Goal: Task Accomplishment & Management: Use online tool/utility

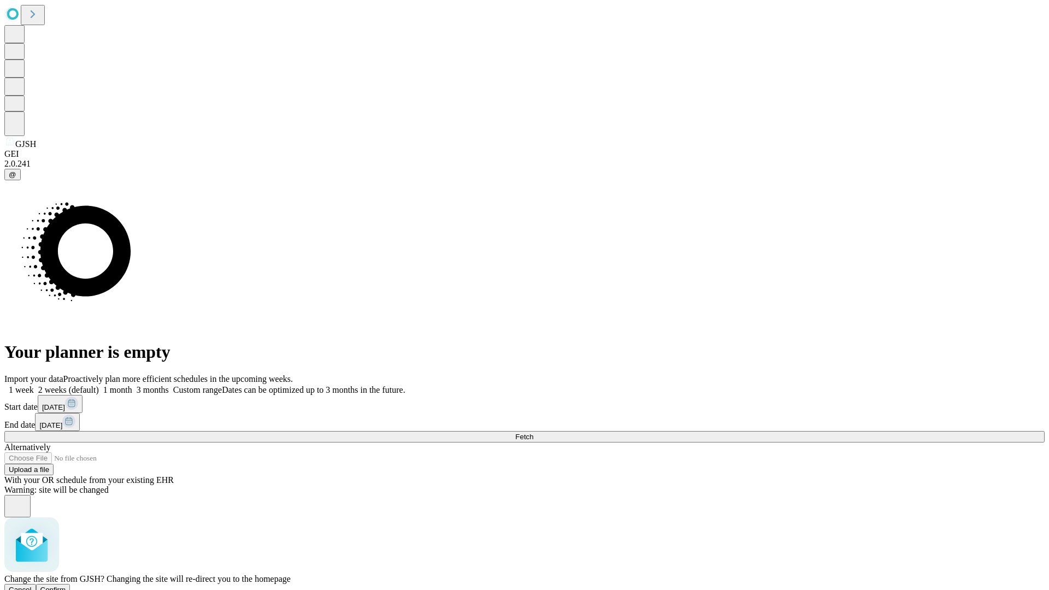
click at [66, 586] on span "Confirm" at bounding box center [53, 590] width 26 height 8
click at [34, 385] on label "1 week" at bounding box center [19, 389] width 30 height 9
click at [533, 433] on span "Fetch" at bounding box center [524, 437] width 18 height 8
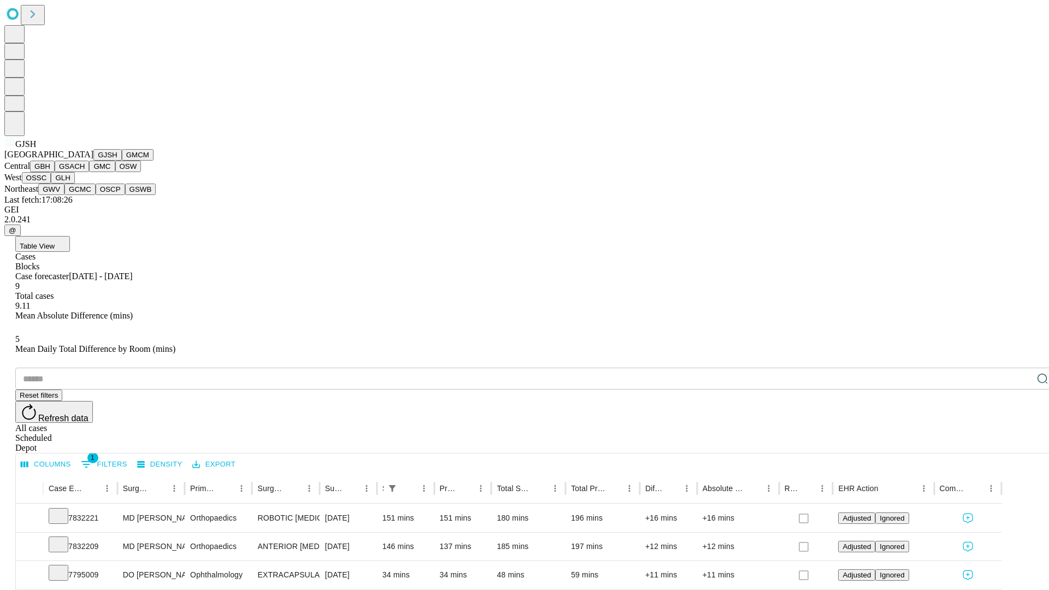
click at [122, 161] on button "GMCM" at bounding box center [138, 154] width 32 height 11
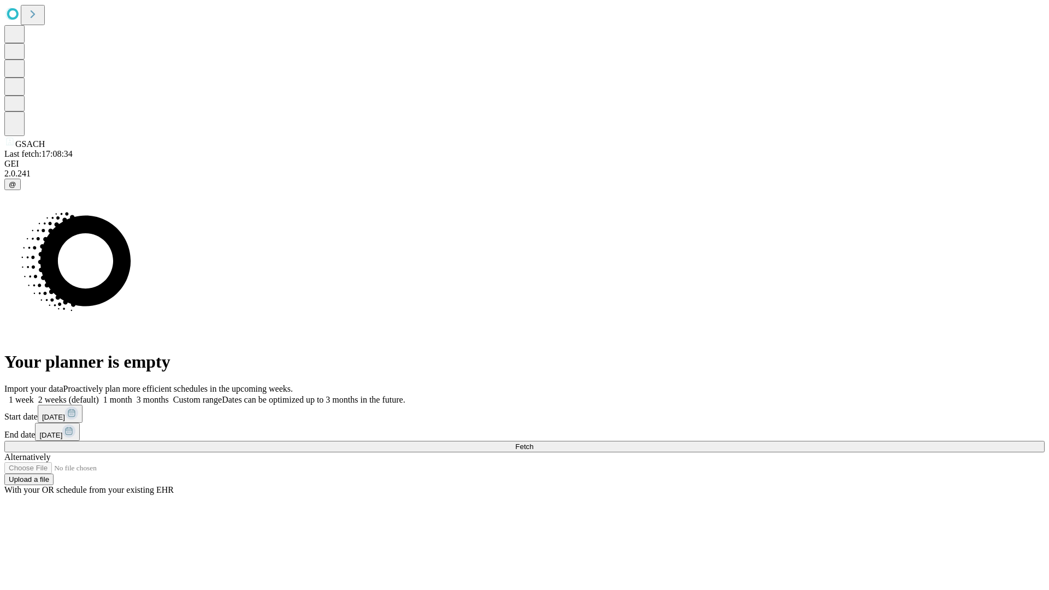
click at [34, 395] on label "1 week" at bounding box center [19, 399] width 30 height 9
click at [533, 443] on span "Fetch" at bounding box center [524, 447] width 18 height 8
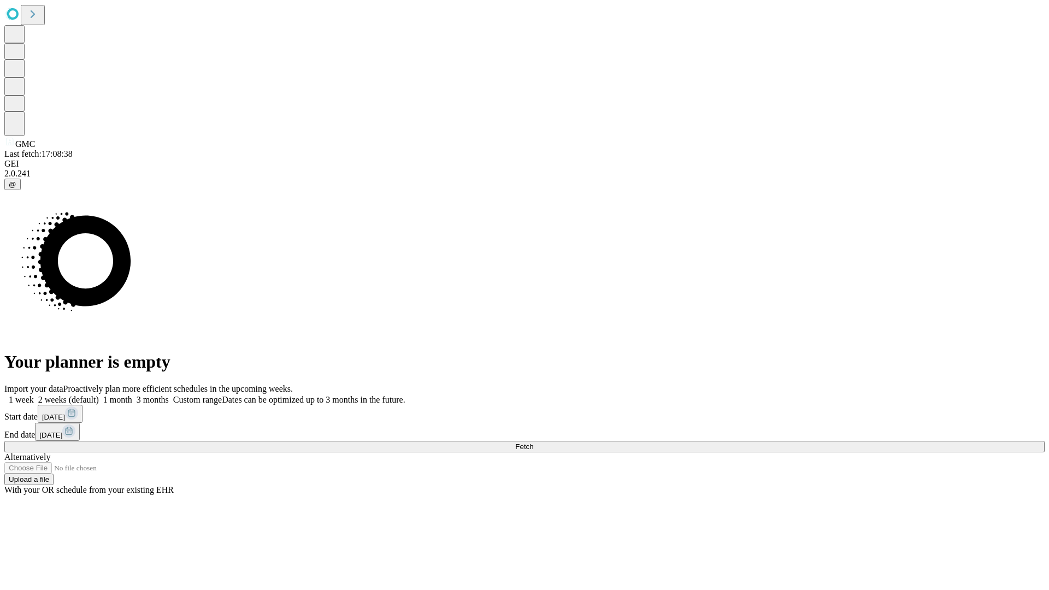
click at [533, 443] on span "Fetch" at bounding box center [524, 447] width 18 height 8
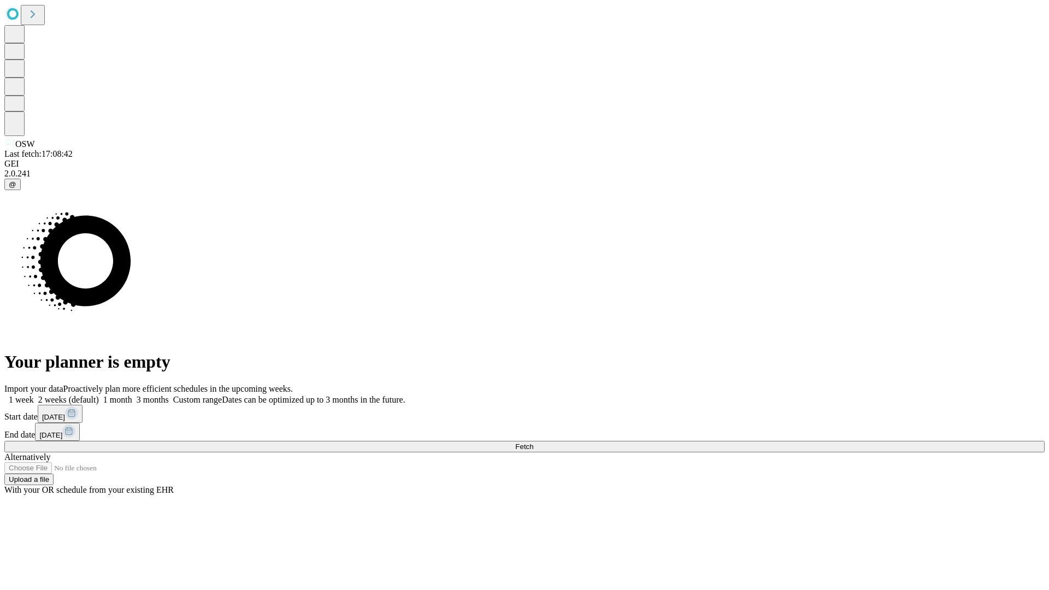
click at [34, 395] on label "1 week" at bounding box center [19, 399] width 30 height 9
click at [533, 443] on span "Fetch" at bounding box center [524, 447] width 18 height 8
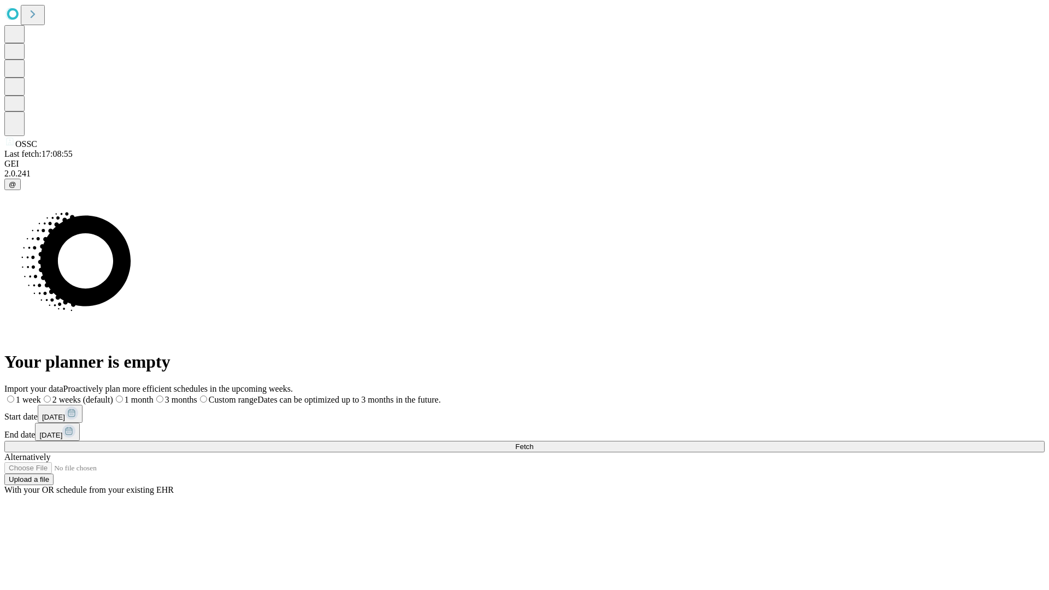
click at [533, 443] on span "Fetch" at bounding box center [524, 447] width 18 height 8
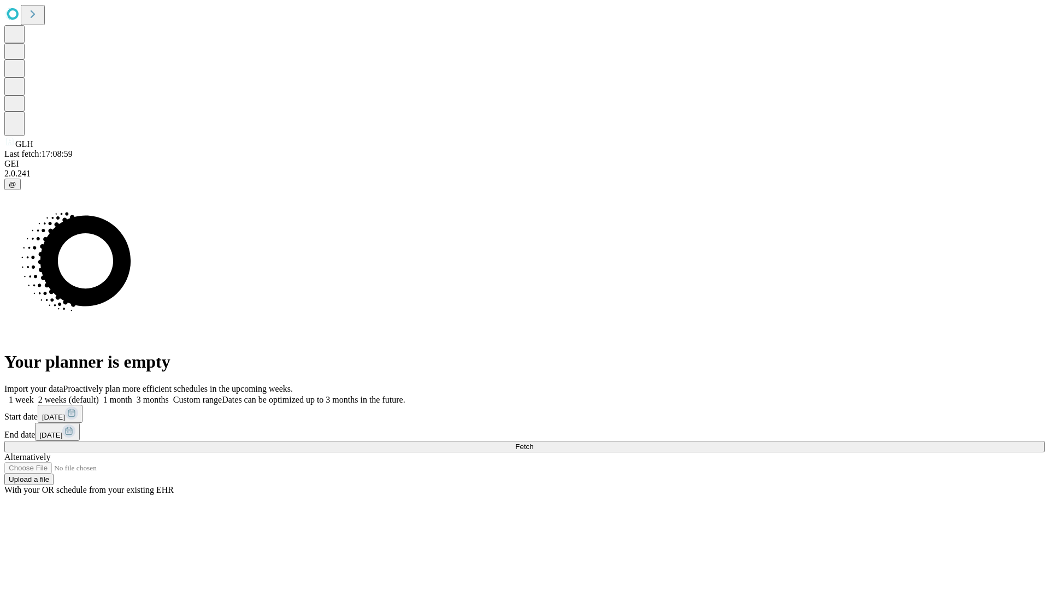
click at [34, 395] on label "1 week" at bounding box center [19, 399] width 30 height 9
click at [533, 443] on span "Fetch" at bounding box center [524, 447] width 18 height 8
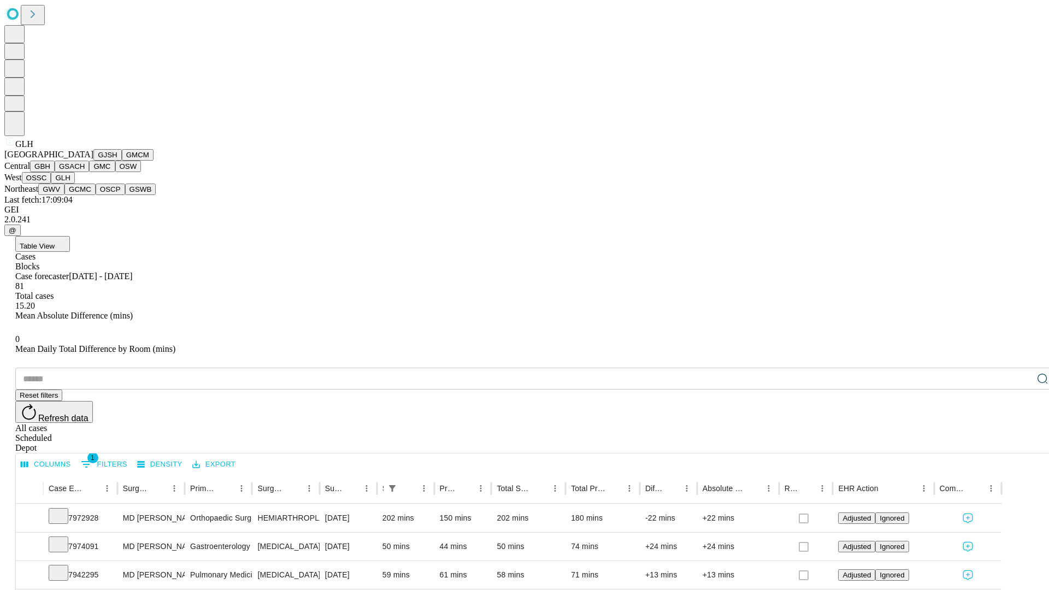
click at [64, 195] on button "GWV" at bounding box center [51, 189] width 26 height 11
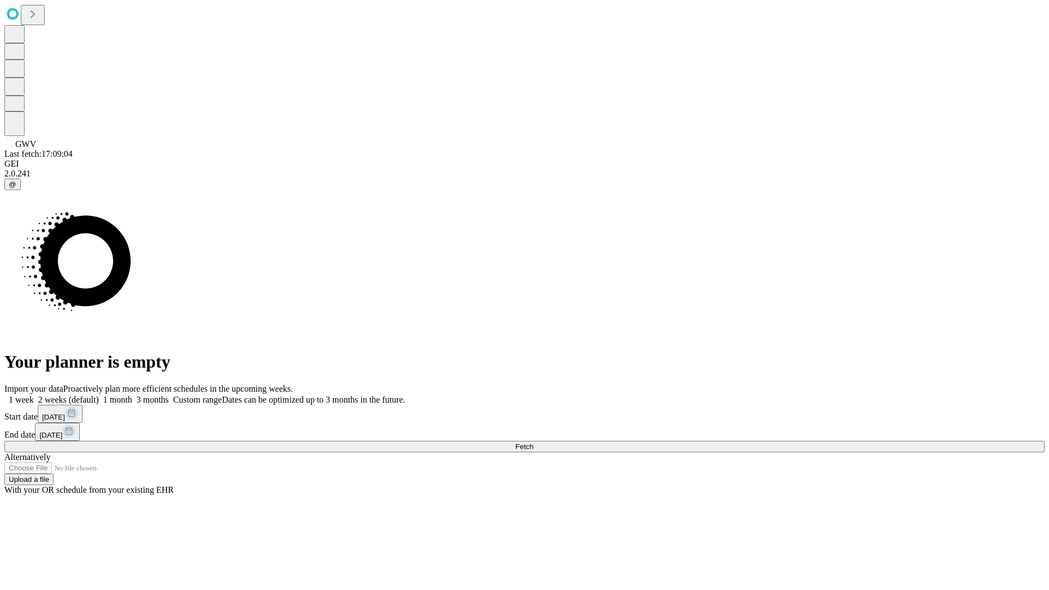
click at [34, 395] on label "1 week" at bounding box center [19, 399] width 30 height 9
click at [533, 443] on span "Fetch" at bounding box center [524, 447] width 18 height 8
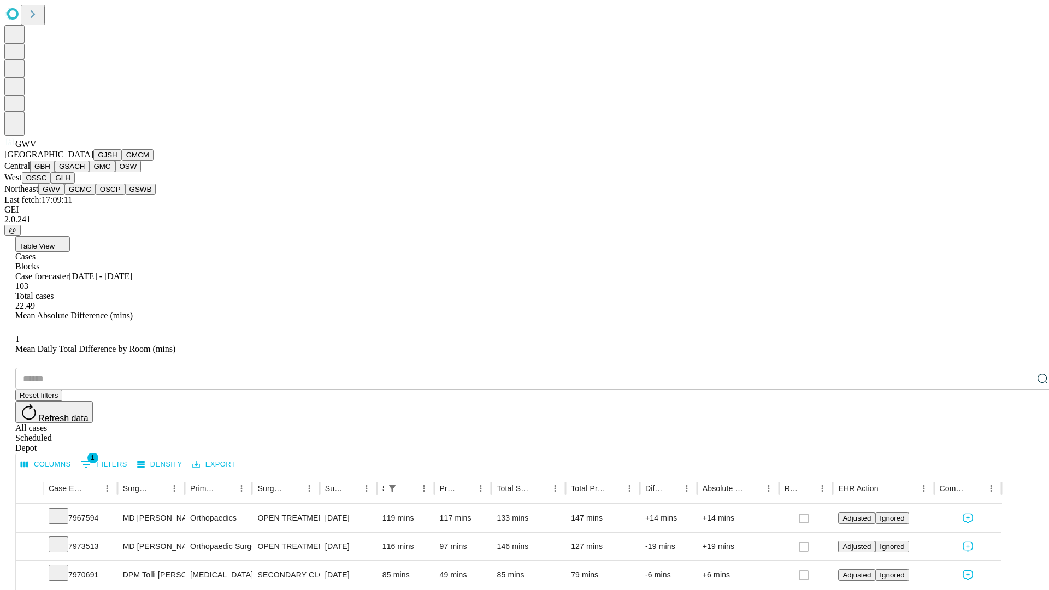
click at [85, 195] on button "GCMC" at bounding box center [79, 189] width 31 height 11
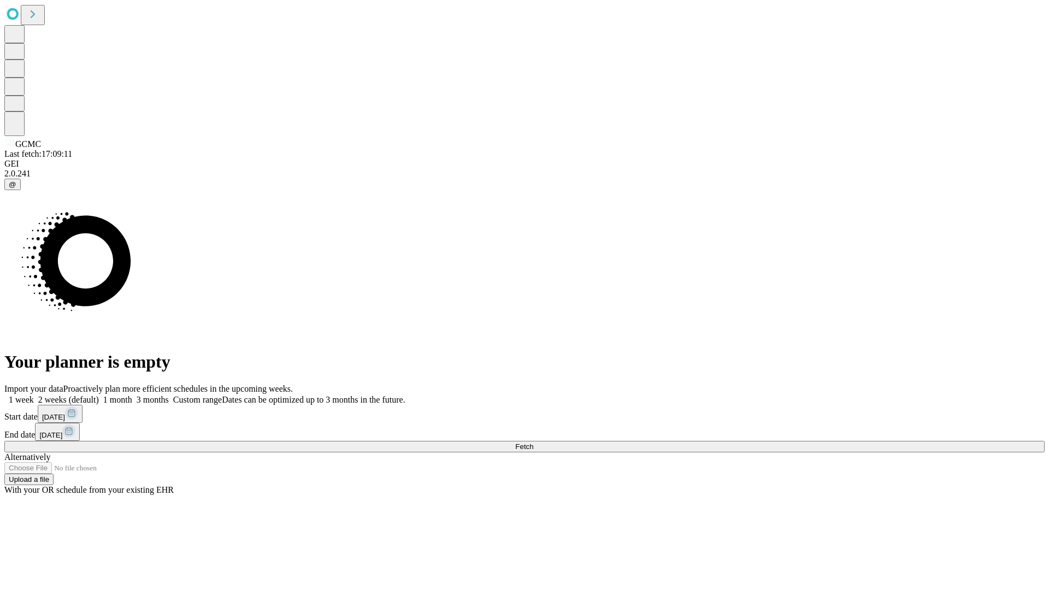
click at [34, 395] on label "1 week" at bounding box center [19, 399] width 30 height 9
click at [533, 443] on span "Fetch" at bounding box center [524, 447] width 18 height 8
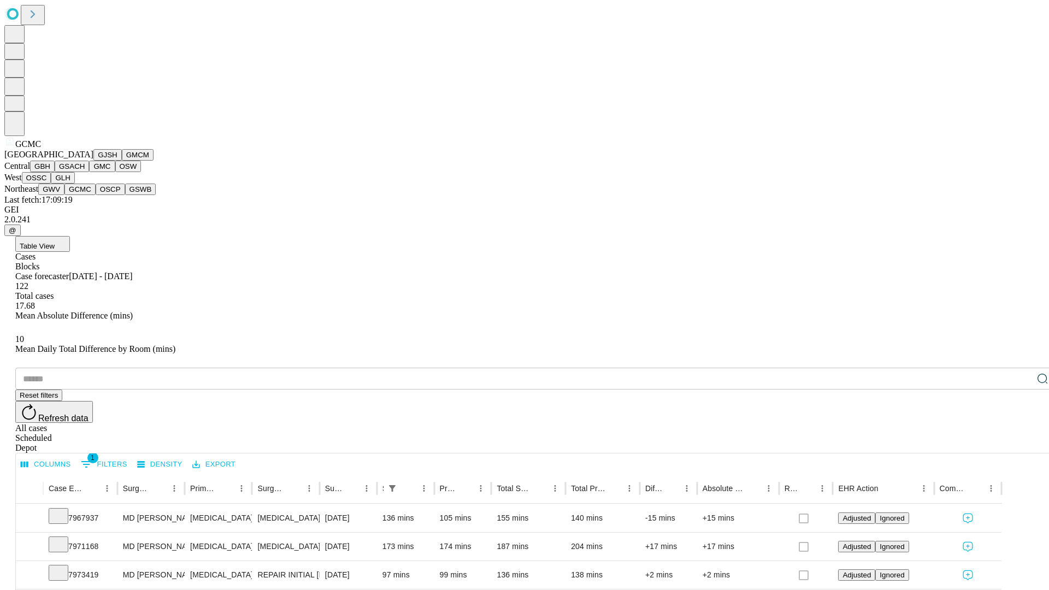
click at [96, 195] on button "OSCP" at bounding box center [111, 189] width 30 height 11
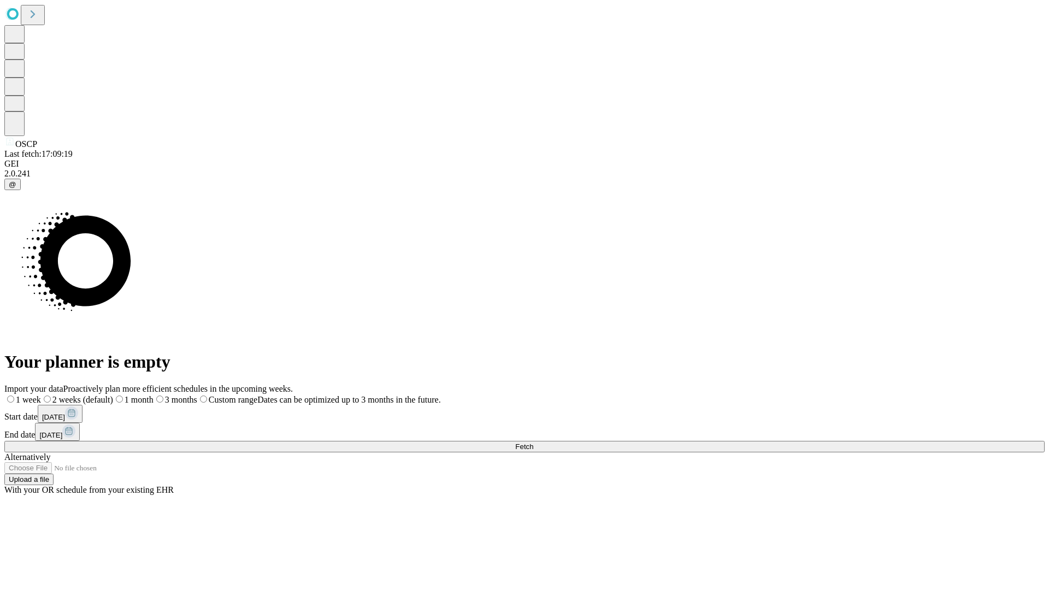
click at [533, 443] on span "Fetch" at bounding box center [524, 447] width 18 height 8
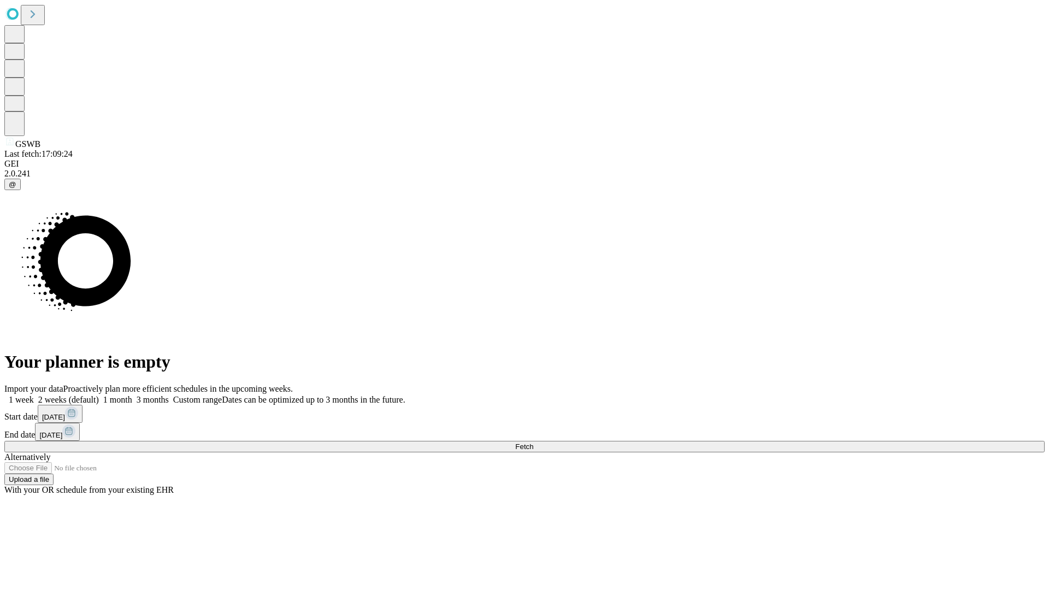
click at [34, 395] on label "1 week" at bounding box center [19, 399] width 30 height 9
click at [533, 443] on span "Fetch" at bounding box center [524, 447] width 18 height 8
